Goal: Contribute content

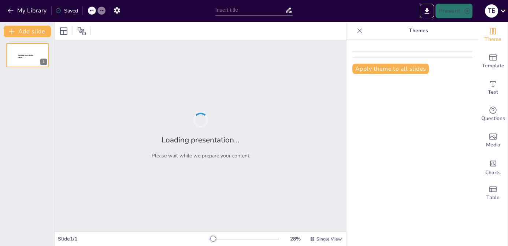
type input "Неоднорідність простору: гетертопії"
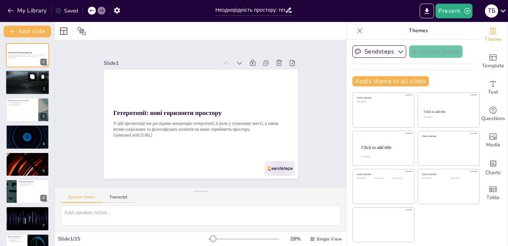
click at [32, 81] on button at bounding box center [32, 77] width 9 height 9
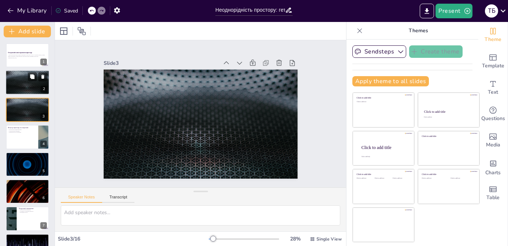
click at [22, 83] on div at bounding box center [27, 82] width 44 height 25
click at [25, 130] on p "Гетеротопія як концепція" at bounding box center [22, 130] width 29 height 1
type textarea "Loremip do s ametcon adipiscing, e seddoeiu temporinc, ut laboree dolore magnaa…"
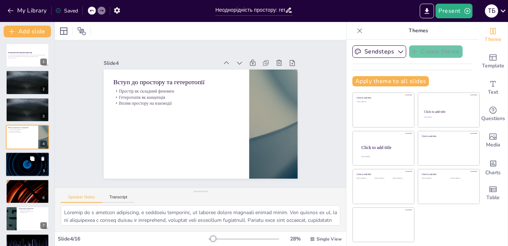
click at [25, 164] on div at bounding box center [27, 164] width 44 height 25
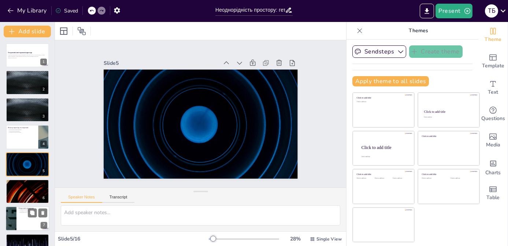
click at [26, 209] on p "Гетеротопії як контрмісця" at bounding box center [33, 209] width 29 height 1
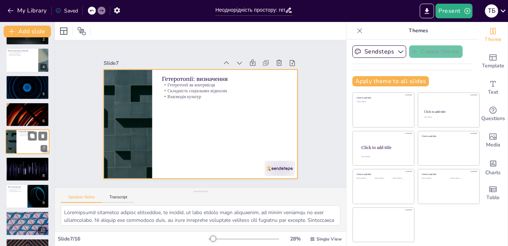
scroll to position [108, 0]
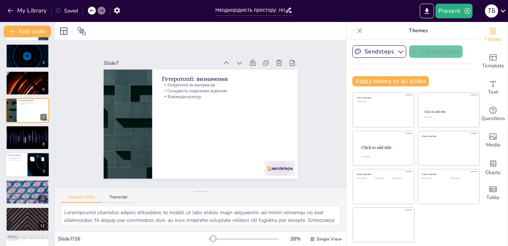
click at [25, 167] on div at bounding box center [27, 164] width 44 height 25
type textarea "Lorem i dolorsit ametconsec, adi elitsed doeius temporincid, ut laboreetdolo ma…"
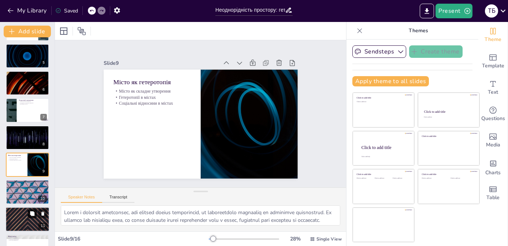
scroll to position [132, 0]
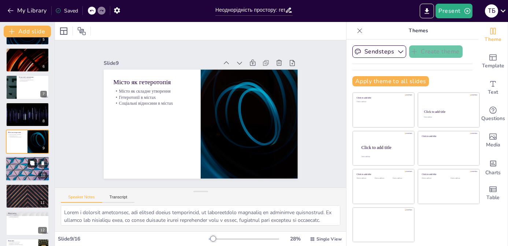
click at [28, 167] on button at bounding box center [32, 163] width 9 height 9
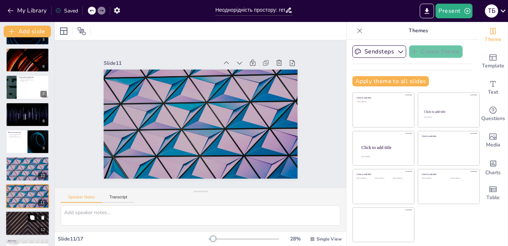
scroll to position [186, 0]
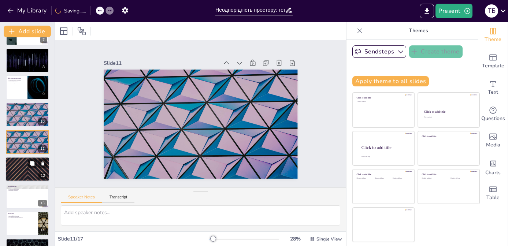
click at [27, 171] on div at bounding box center [27, 169] width 44 height 25
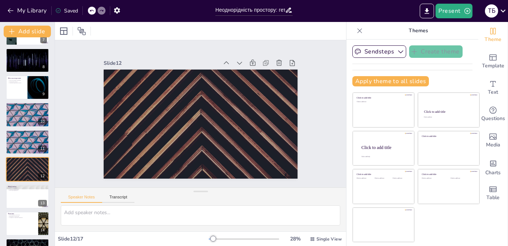
scroll to position [226, 0]
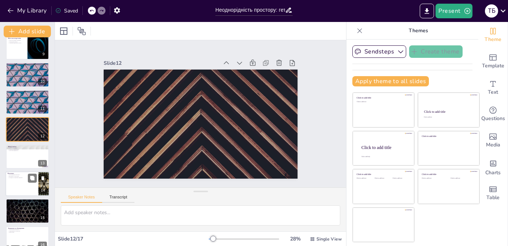
click at [22, 184] on div at bounding box center [27, 184] width 44 height 25
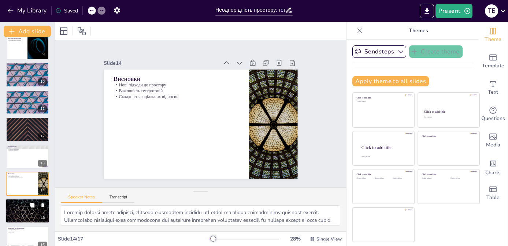
scroll to position [263, 0]
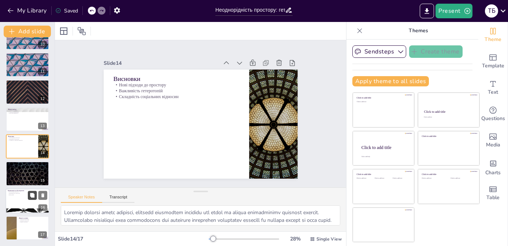
click at [30, 198] on button at bounding box center [32, 195] width 9 height 9
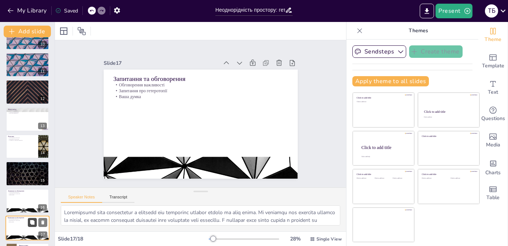
scroll to position [291, 0]
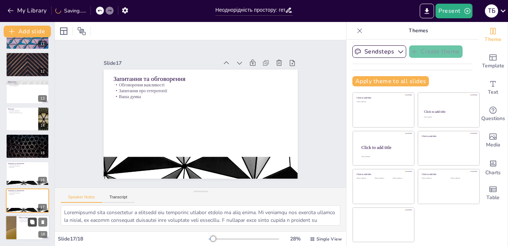
click at [34, 223] on icon at bounding box center [32, 222] width 4 height 4
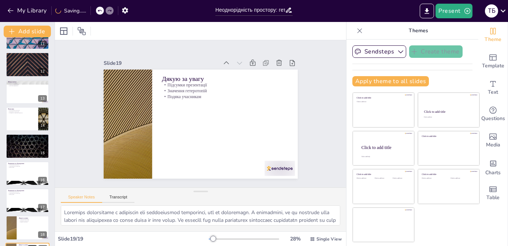
scroll to position [318, 0]
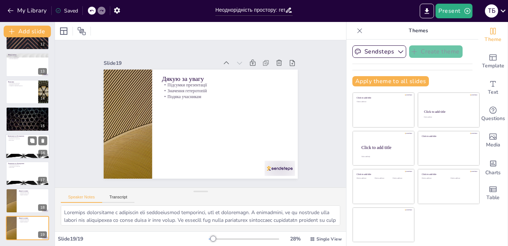
click at [29, 150] on div at bounding box center [27, 146] width 44 height 25
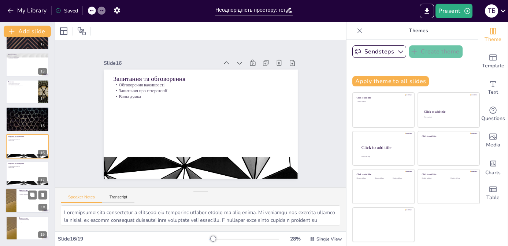
click at [20, 200] on div at bounding box center [27, 201] width 44 height 25
type textarea "Loremips dolorsitame c adipiscin eli seddoeiusmod temporinci, utl et doloremagn…"
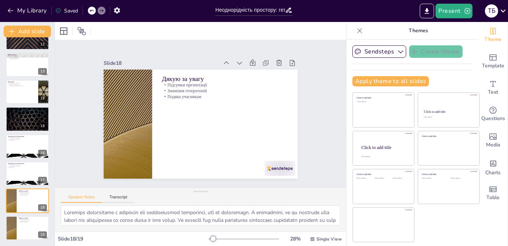
scroll to position [0, 0]
